Goal: Information Seeking & Learning: Understand process/instructions

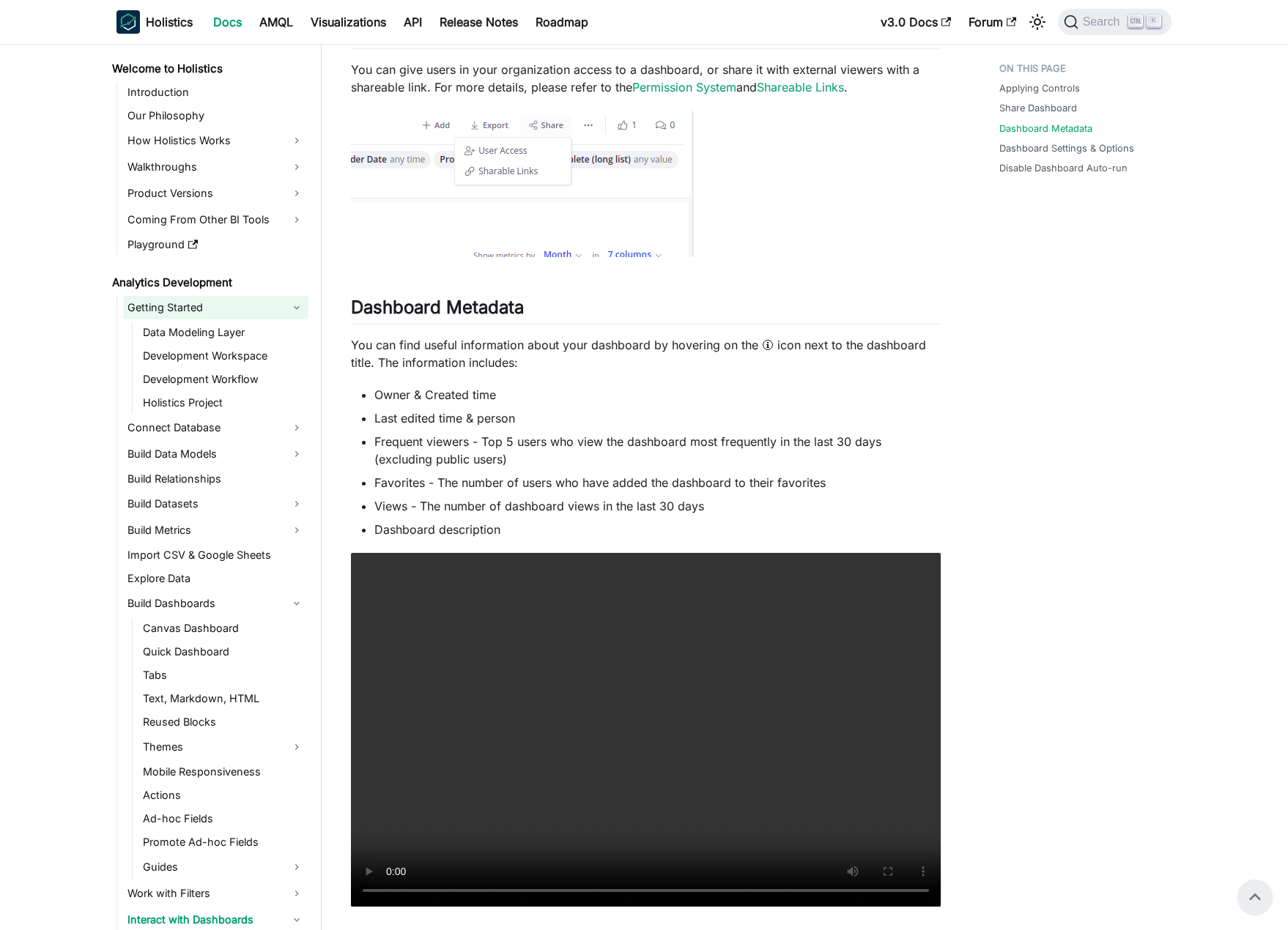
scroll to position [659, 0]
click at [184, 167] on link "Walkthroughs" at bounding box center [215, 167] width 185 height 24
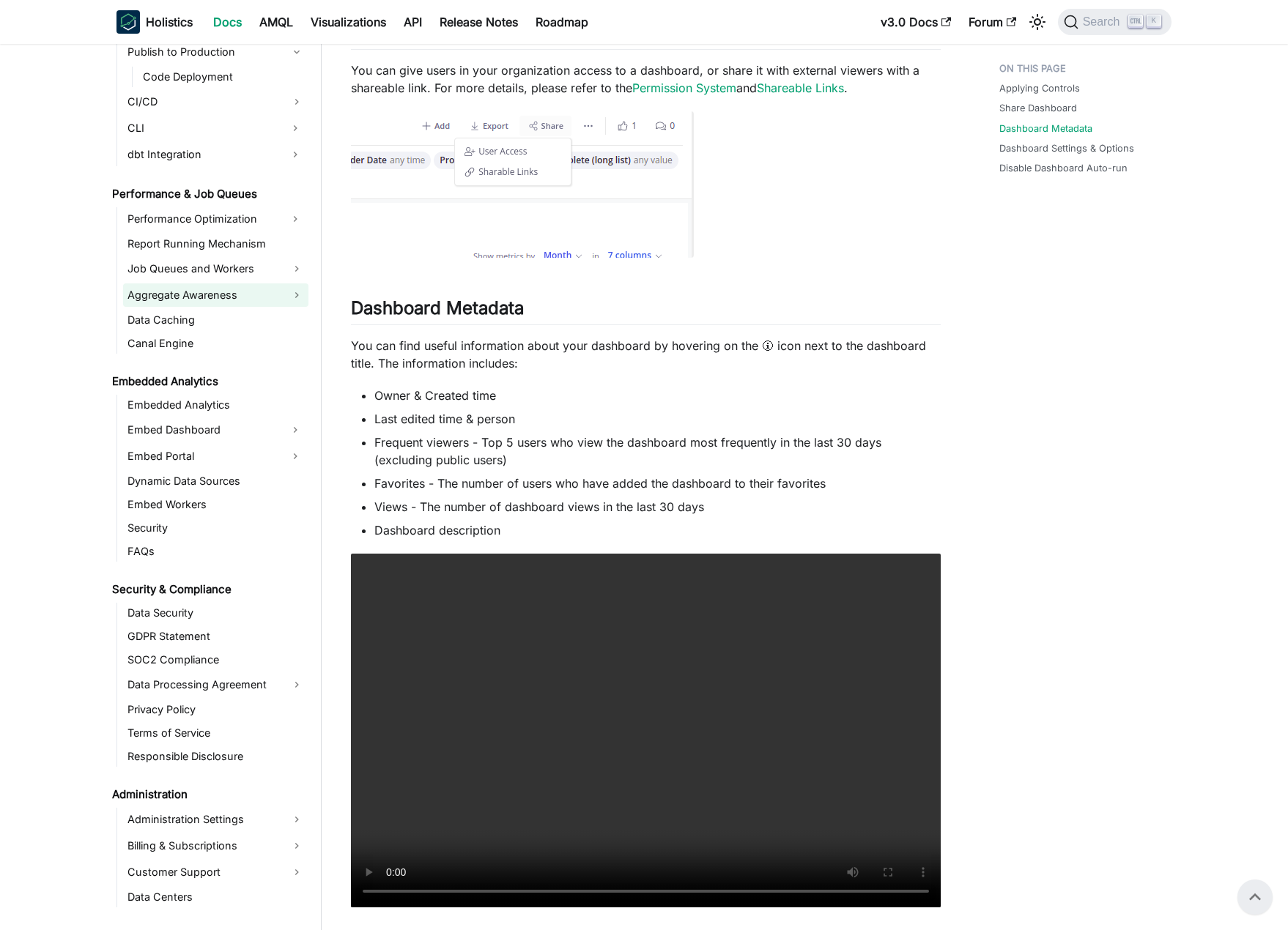
scroll to position [1832, 0]
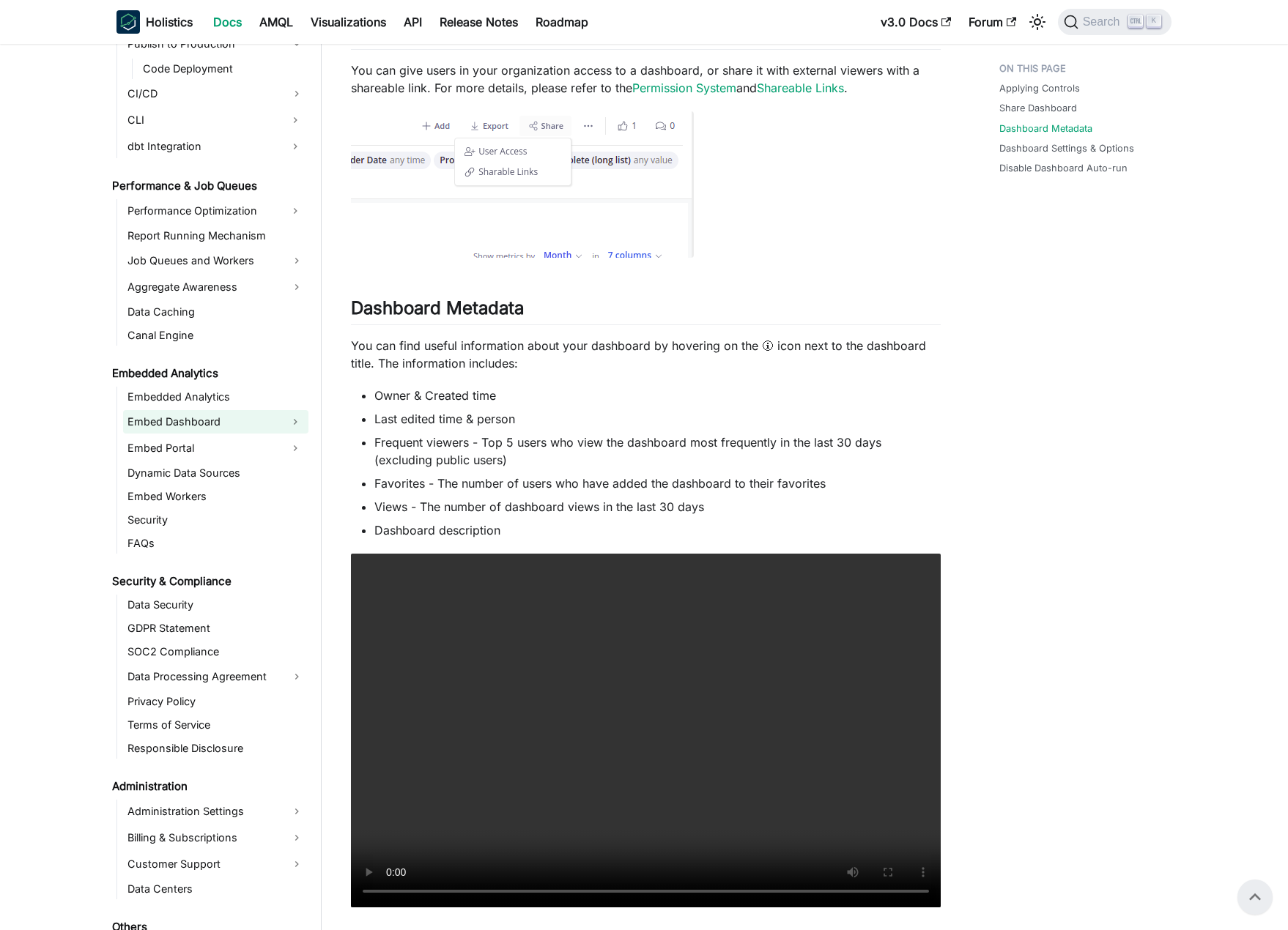
click at [238, 416] on link "Embed Dashboard" at bounding box center [202, 422] width 159 height 24
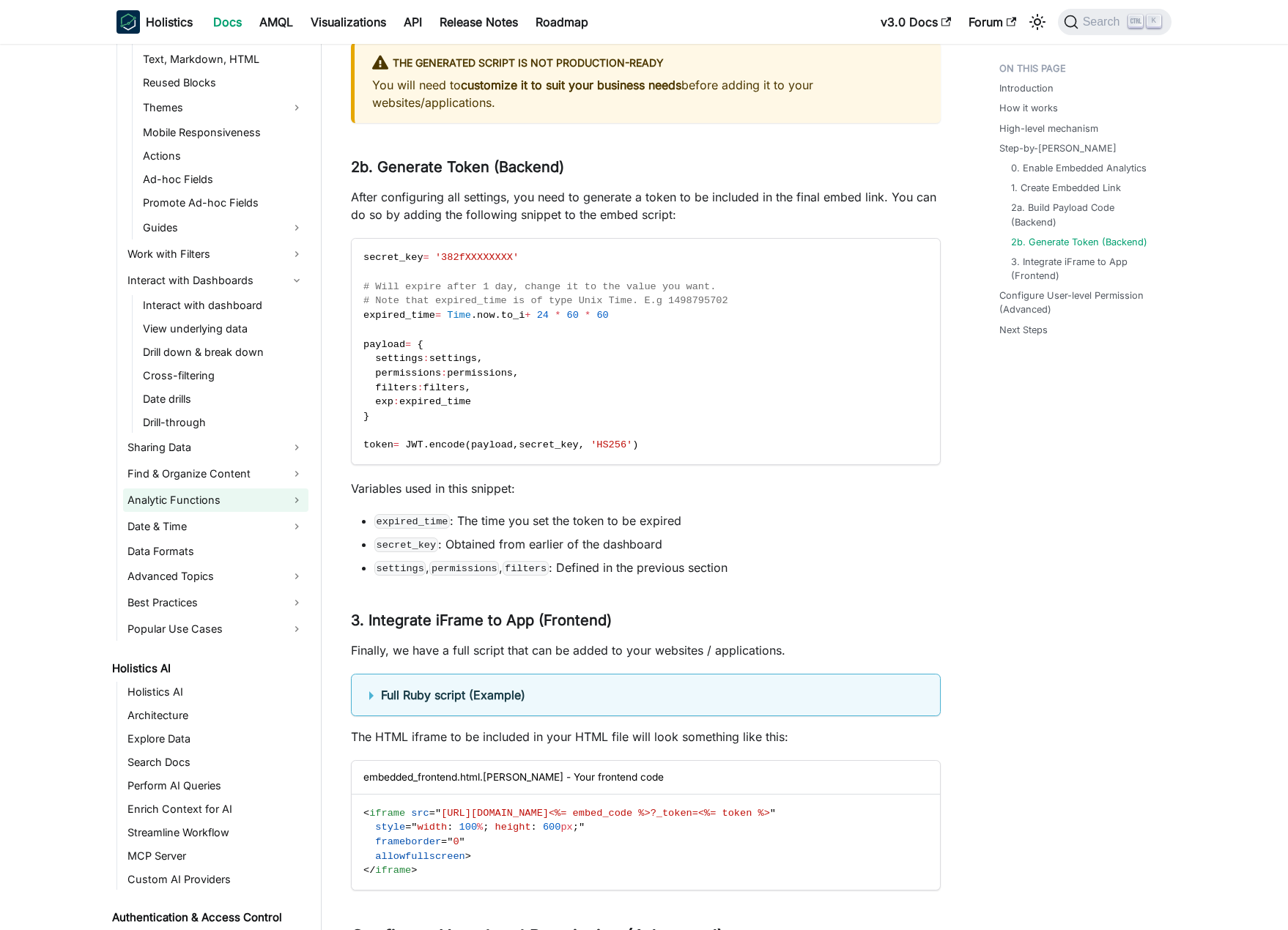
scroll to position [733, 0]
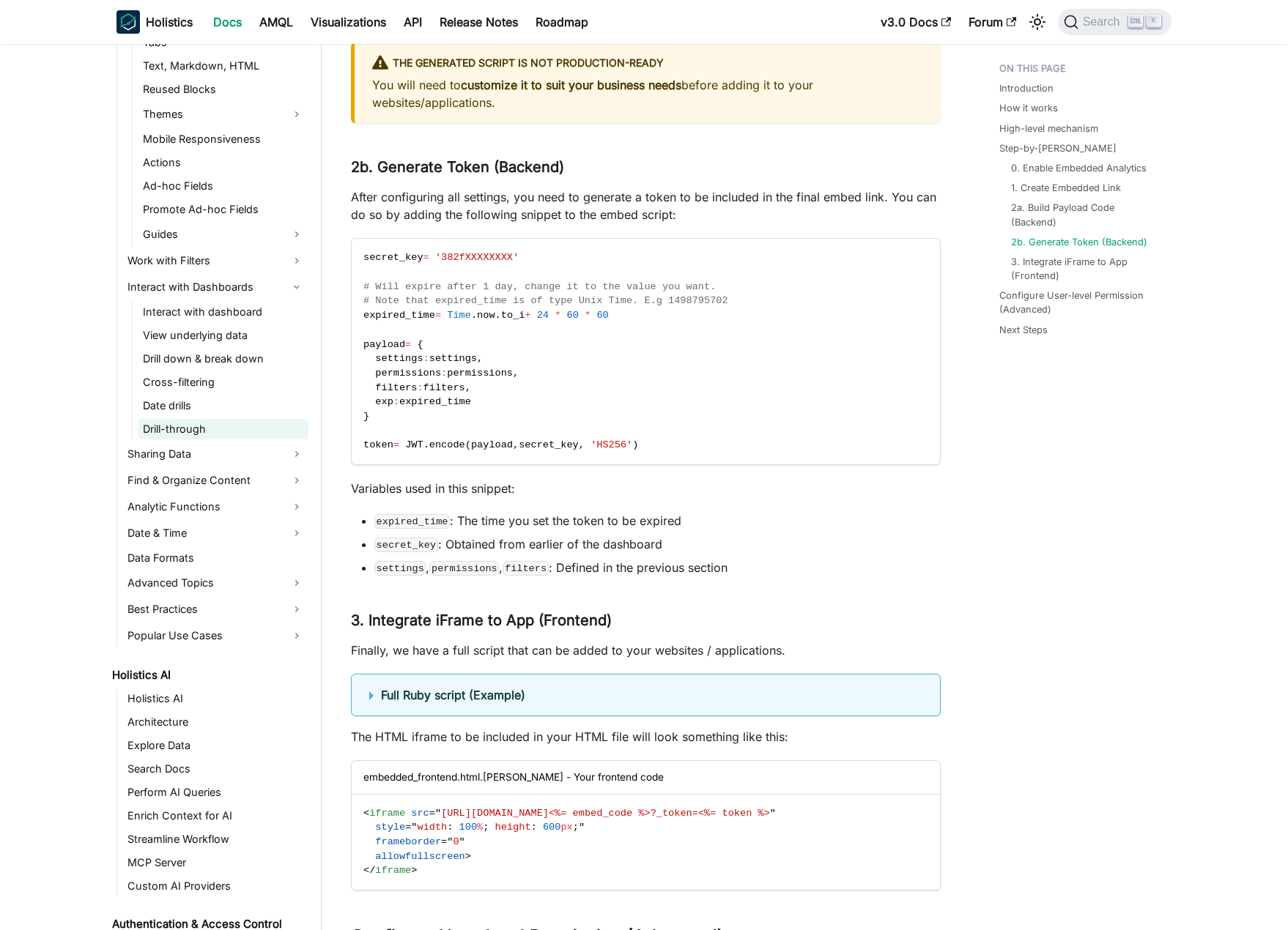
click at [218, 421] on link "Drill-through" at bounding box center [223, 429] width 170 height 20
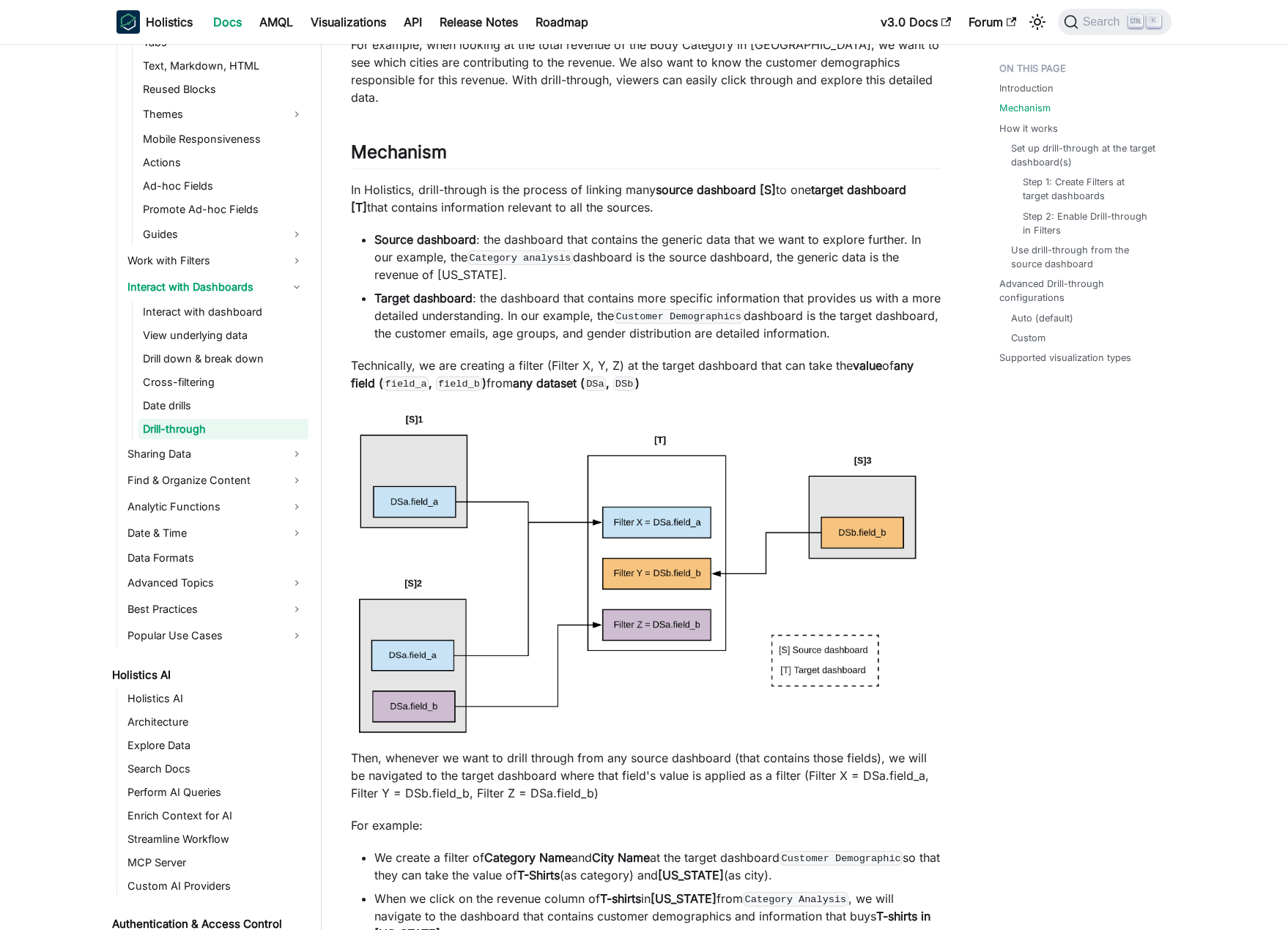
scroll to position [733, 0]
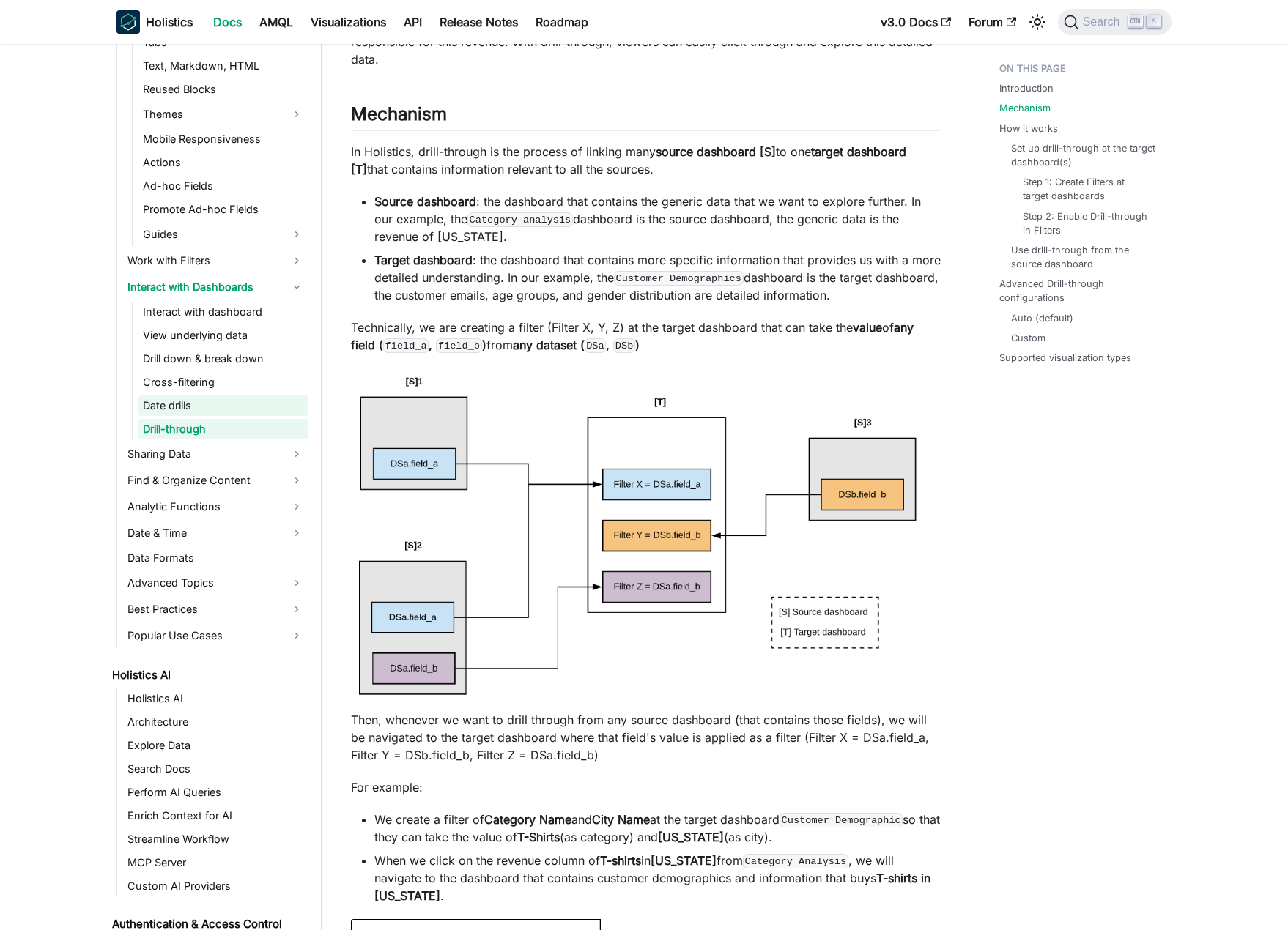
click at [232, 400] on link "Date drills" at bounding box center [223, 406] width 170 height 20
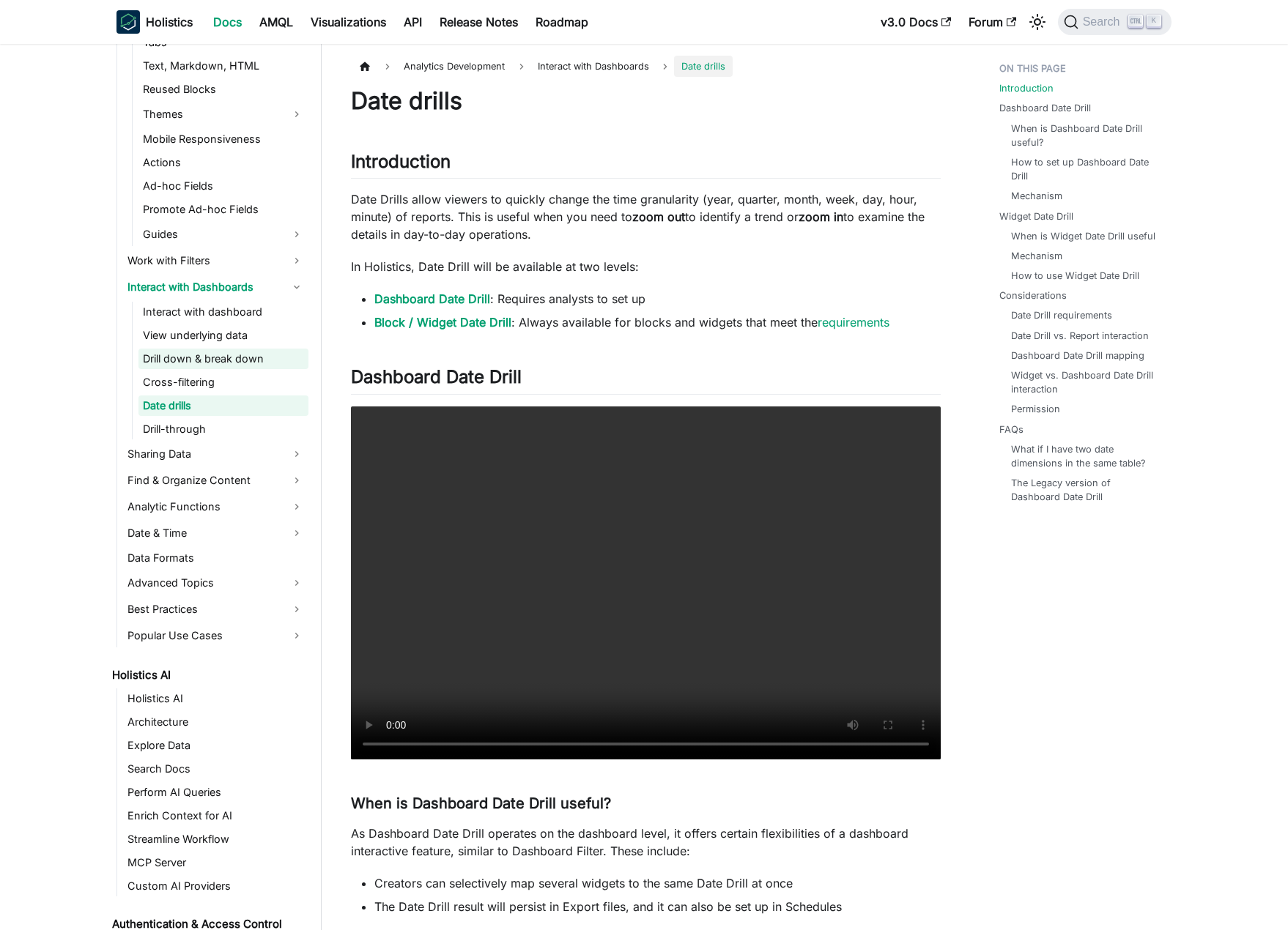
click at [214, 360] on link "Drill down & break down" at bounding box center [223, 358] width 170 height 20
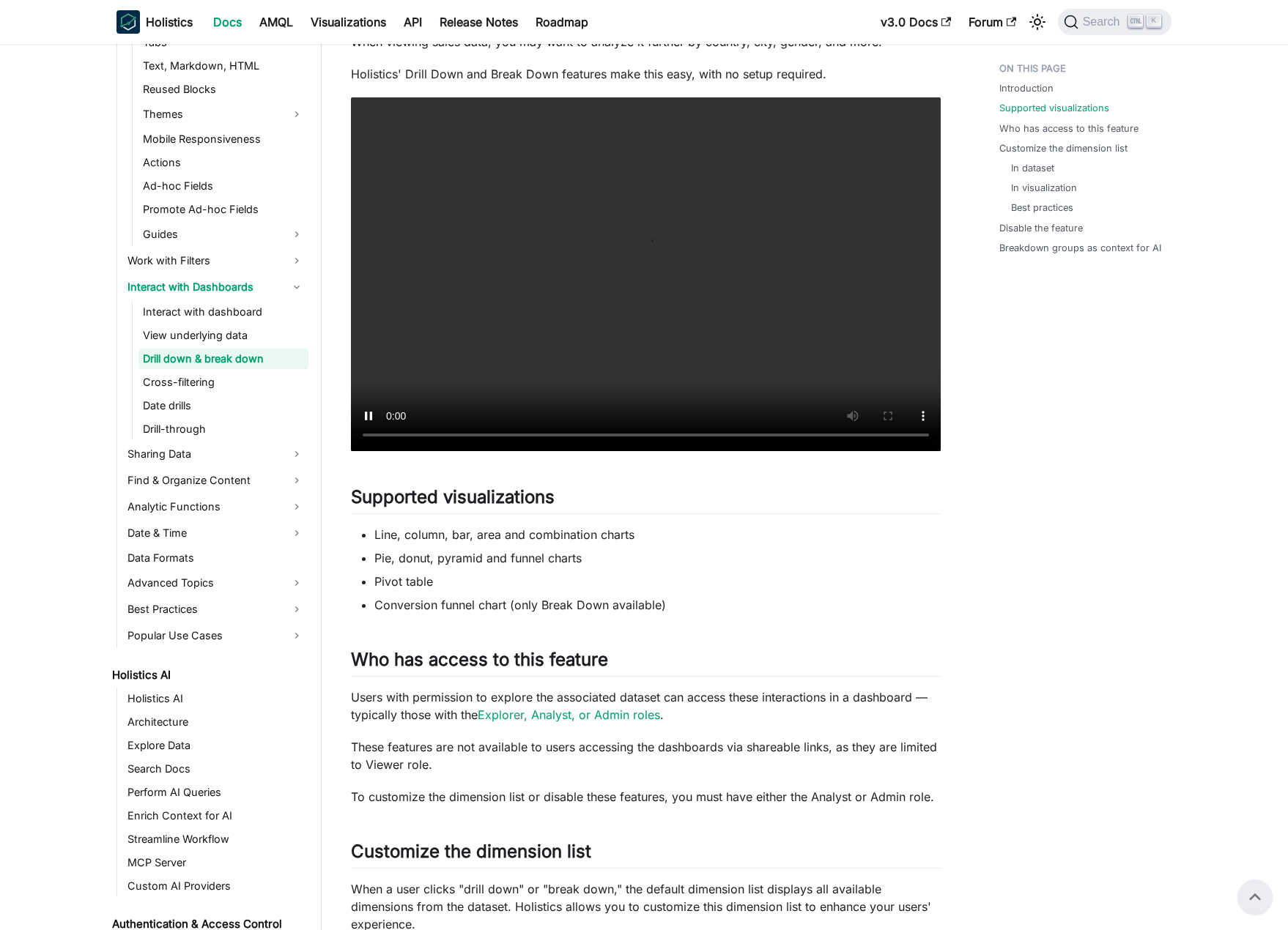
scroll to position [155, 0]
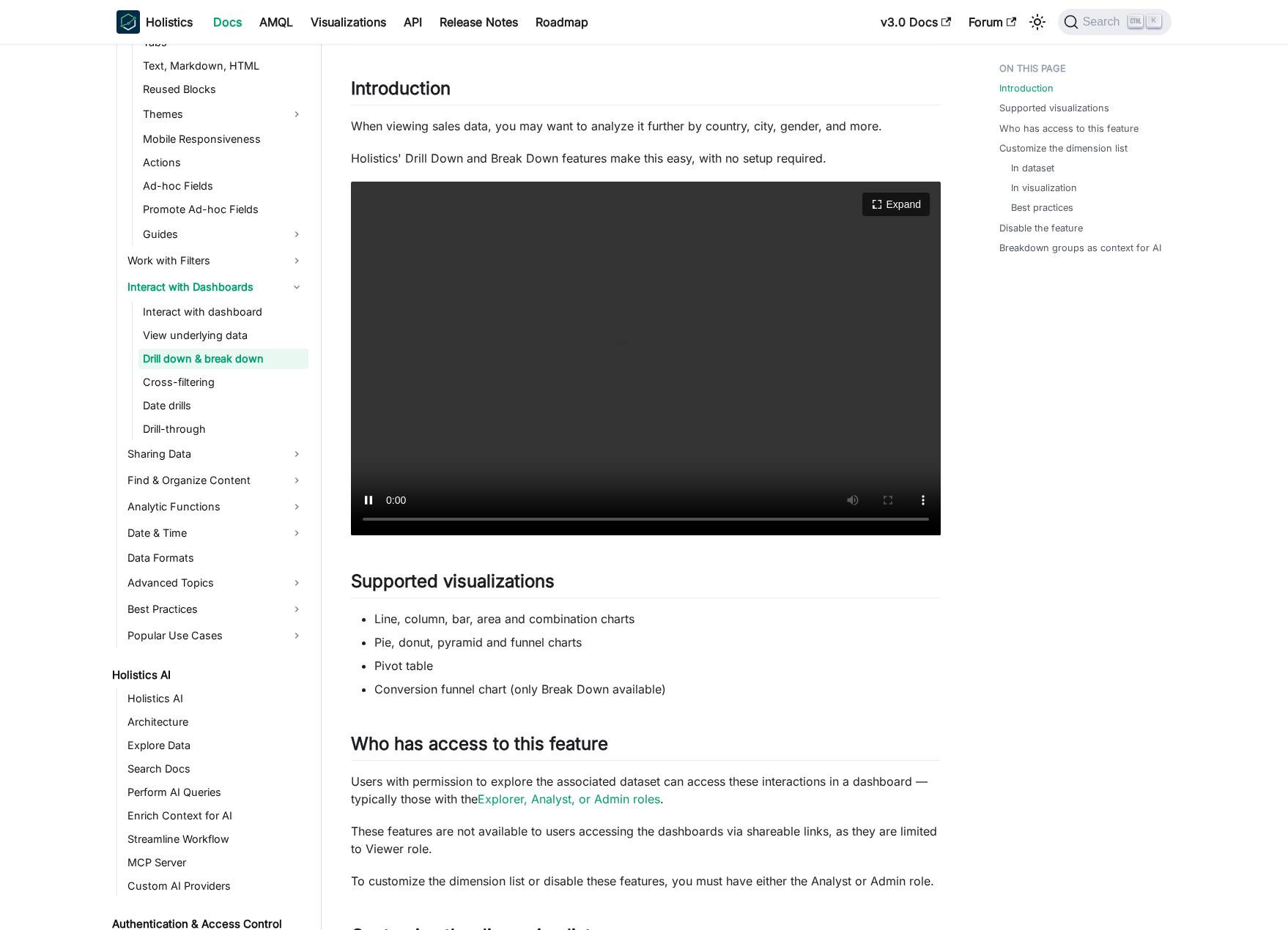
click at [810, 401] on video "Your browser does not support embedding video, but you can download it ." at bounding box center [645, 358] width 590 height 354
click at [769, 446] on video "Your browser does not support embedding video, but you can download it ." at bounding box center [645, 358] width 590 height 354
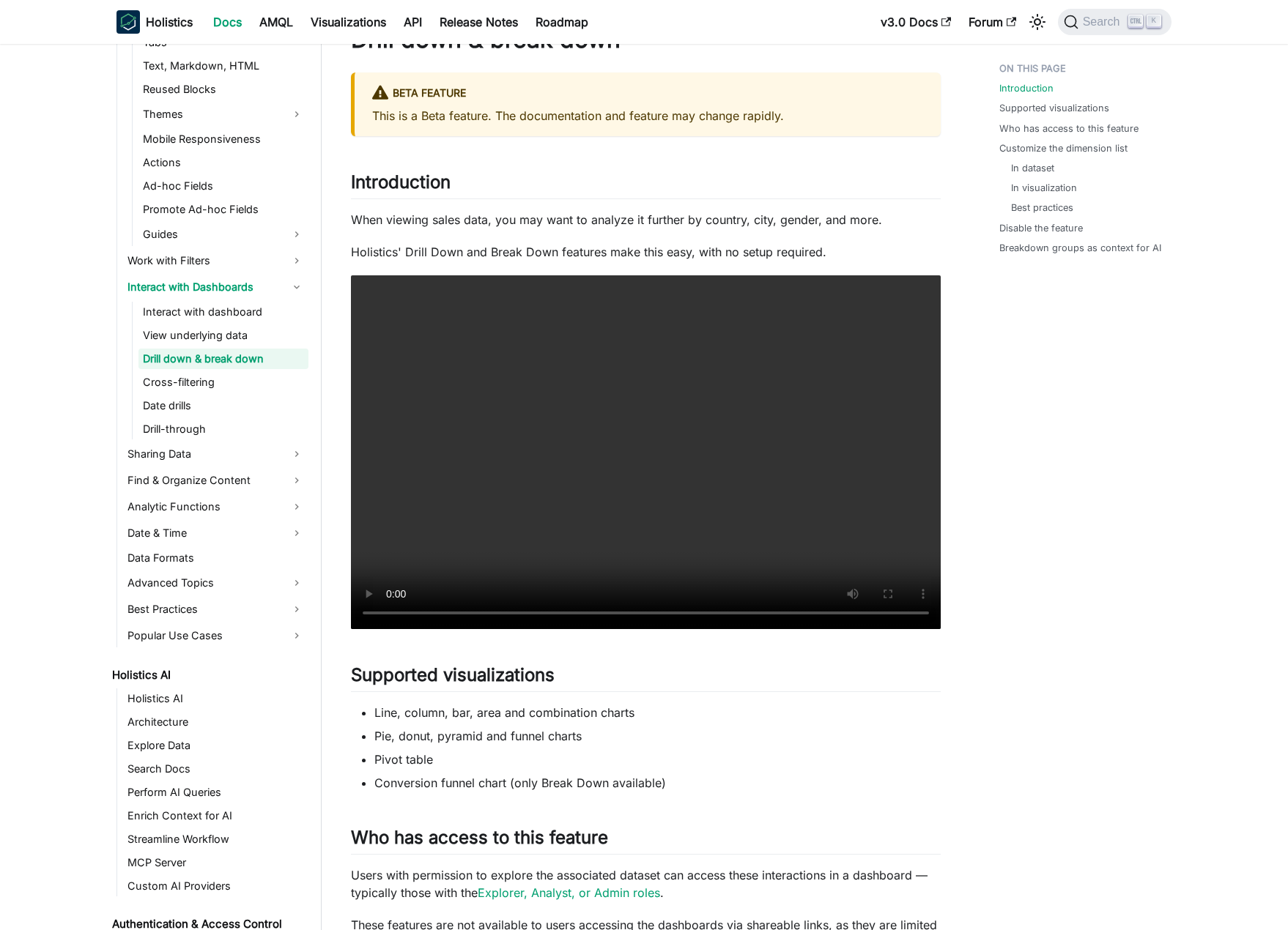
scroll to position [0, 0]
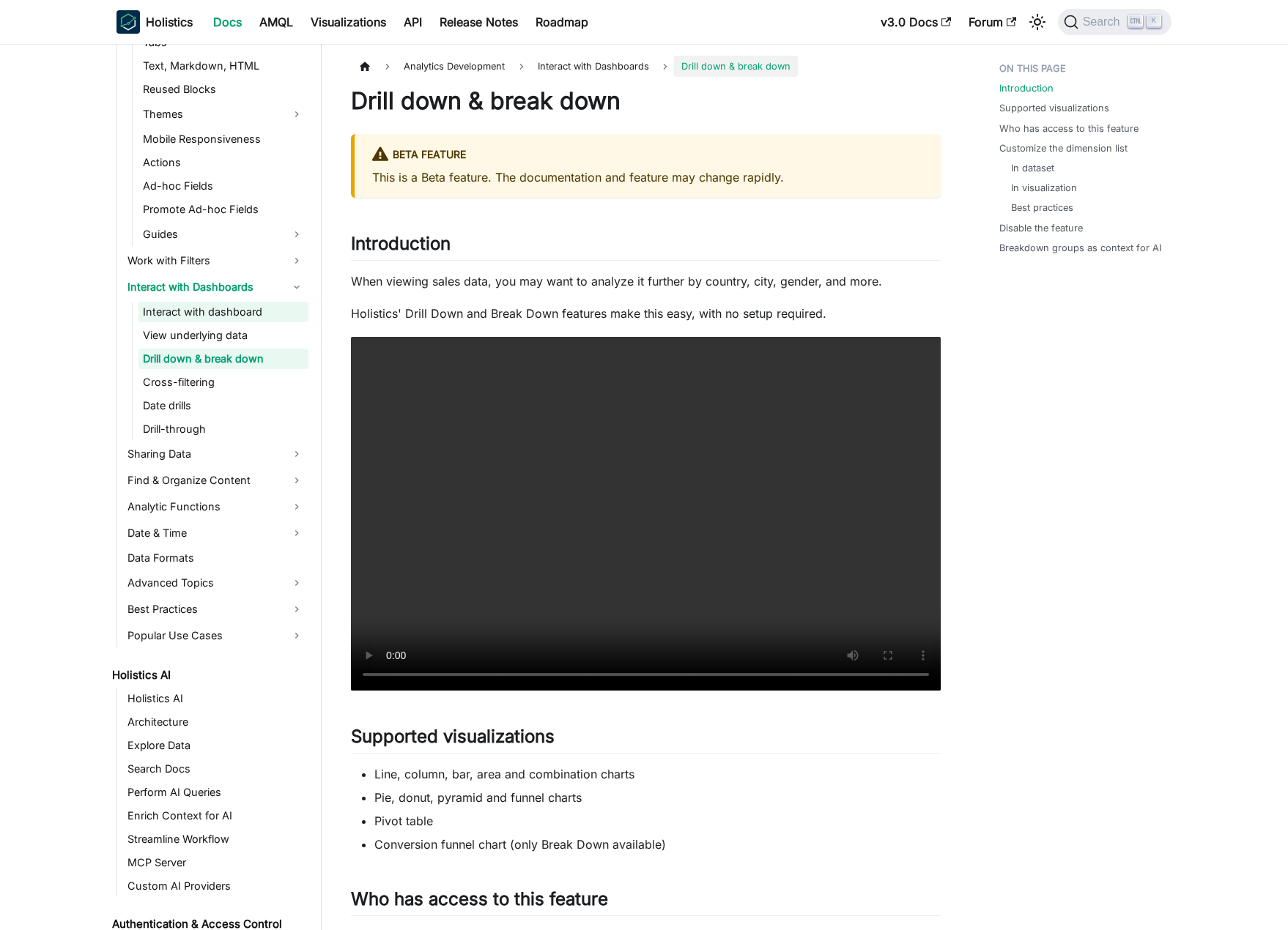
click at [250, 311] on link "Interact with dashboard" at bounding box center [223, 312] width 170 height 20
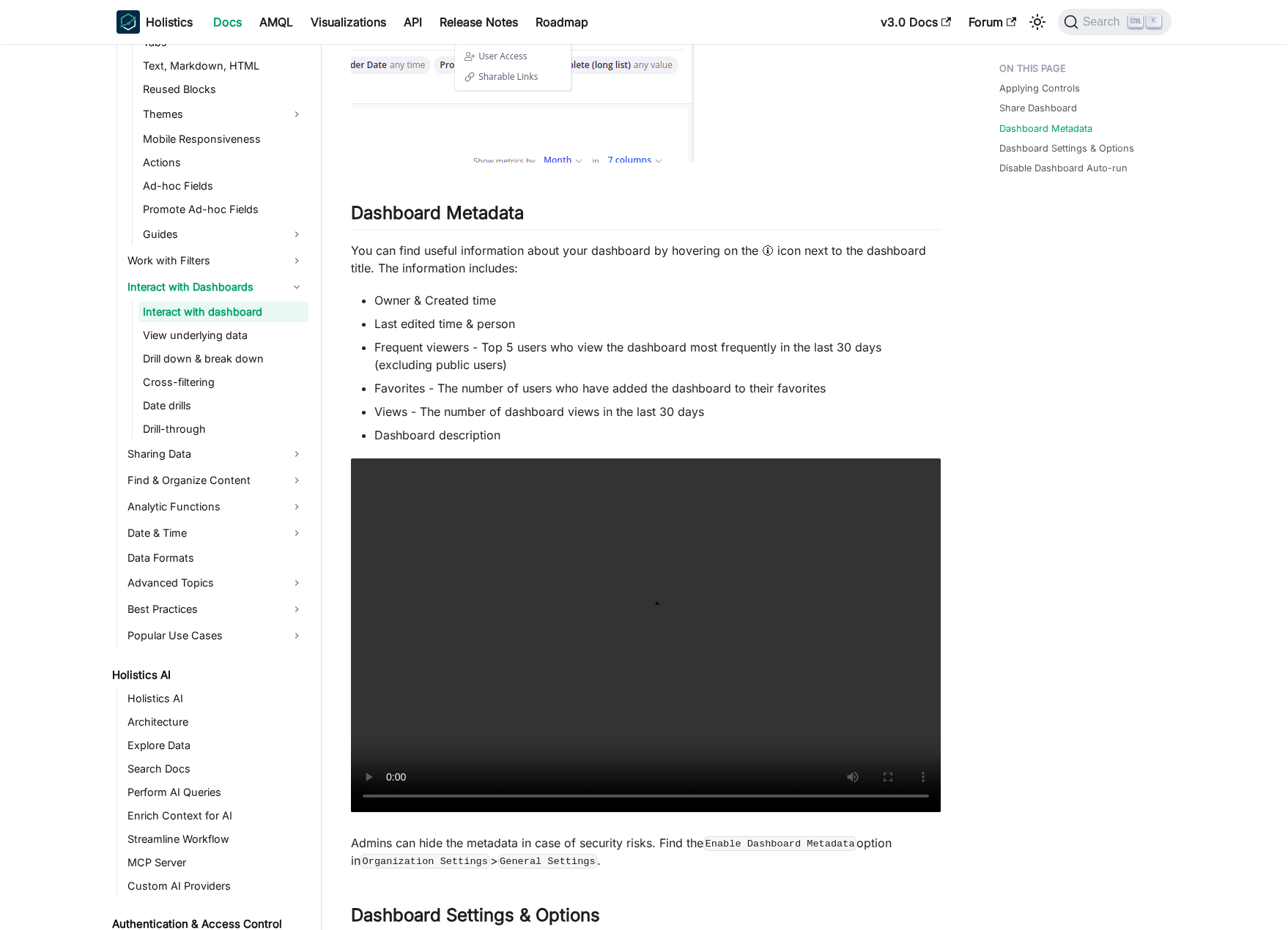
scroll to position [806, 0]
